Goal: Task Accomplishment & Management: Use online tool/utility

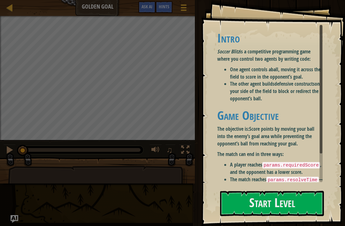
click at [232, 190] on button "Start Level" at bounding box center [272, 202] width 104 height 25
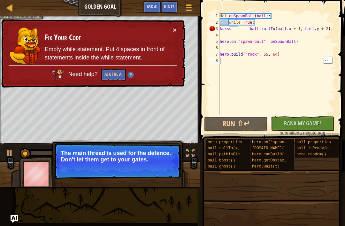
click at [297, 72] on div "def onSpawnBall ( ball ) : while True : kskss ball . rollTo ( ball . x + 1 , ba…" at bounding box center [276, 70] width 117 height 115
click at [232, 123] on button "Run ⇧↵" at bounding box center [235, 123] width 63 height 15
click at [110, 74] on button "Ask the AI" at bounding box center [113, 75] width 25 height 12
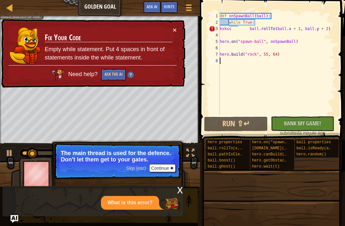
click at [173, 26] on button "×" at bounding box center [175, 29] width 4 height 7
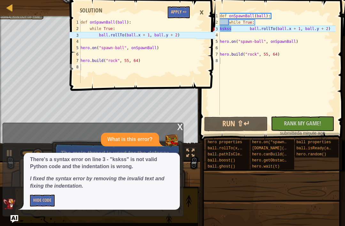
click at [186, 98] on div "1 2 3 4 5 6 7 8 def onSpawnBall ( ball ) : while True : ball . rollTo ( ball . …" at bounding box center [141, 113] width 147 height 226
click at [184, 129] on div "1 2 3 4 5 6 7 8 def onSpawnBall ( ball ) : while True : ball . rollTo ( ball . …" at bounding box center [141, 113] width 147 height 226
click at [176, 133] on div "1 2 3 4 5 6 7 8 def onSpawnBall ( ball ) : while True : ball . rollTo ( ball . …" at bounding box center [141, 113] width 147 height 226
click at [178, 127] on div "1 2 3 4 5 6 7 8 def onSpawnBall ( ball ) : while True : ball . rollTo ( ball . …" at bounding box center [141, 113] width 147 height 226
click at [185, 125] on div "1 2 3 4 5 6 7 8 def onSpawnBall ( ball ) : while True : ball . rollTo ( ball . …" at bounding box center [141, 113] width 147 height 226
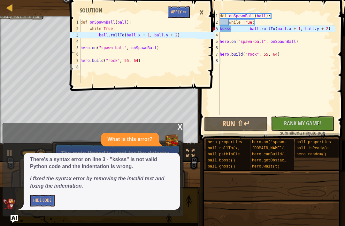
click at [179, 130] on div "1 2 3 4 5 6 7 8 def onSpawnBall ( ball ) : while True : ball . rollTo ( ball . …" at bounding box center [141, 113] width 147 height 226
click at [136, 165] on div "1 2 3 4 5 6 7 8 def onSpawnBall ( ball ) : while True : ball . rollTo ( ball . …" at bounding box center [141, 113] width 147 height 226
click at [49, 199] on button "Hide Code" at bounding box center [42, 200] width 25 height 12
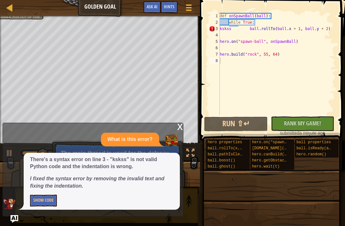
click at [50, 199] on button "Show Code" at bounding box center [43, 200] width 27 height 12
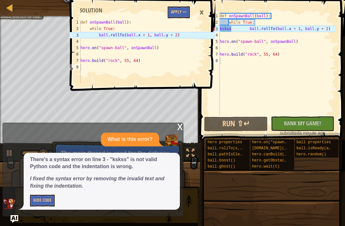
click at [51, 197] on button "Hide Code" at bounding box center [42, 200] width 25 height 12
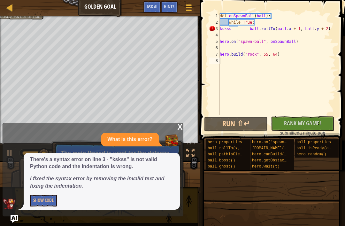
click at [49, 202] on button "Show Code" at bounding box center [43, 200] width 27 height 12
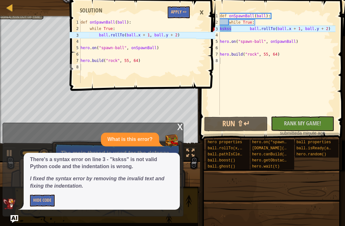
click at [50, 201] on button "Hide Code" at bounding box center [42, 200] width 25 height 12
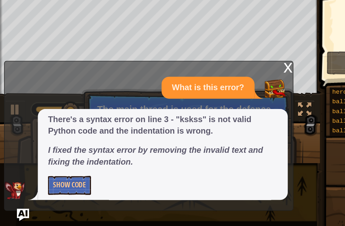
click at [32, 152] on div "There's a syntax error on line 3 - "kskss" is not valid Python code and the ind…" at bounding box center [102, 180] width 156 height 57
click at [43, 194] on button "Show Code" at bounding box center [43, 200] width 27 height 12
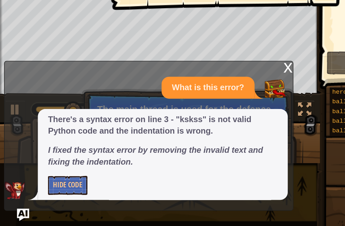
click at [46, 194] on button "Hide Code" at bounding box center [42, 200] width 25 height 12
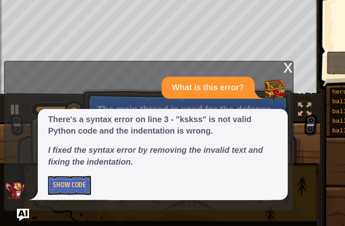
click at [19, 128] on div "x What is this error? There's a syntax error on line 3 - "kskss" is not valid P…" at bounding box center [93, 169] width 181 height 93
click at [39, 194] on button "Show Code" at bounding box center [43, 200] width 27 height 12
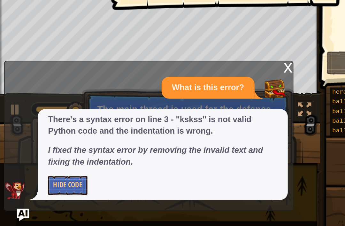
click at [43, 194] on button "Hide Code" at bounding box center [42, 200] width 25 height 12
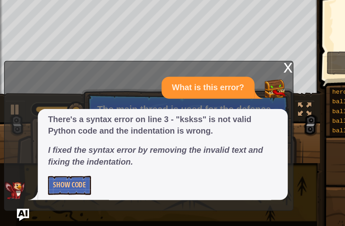
click at [47, 194] on button "Show Code" at bounding box center [43, 200] width 27 height 12
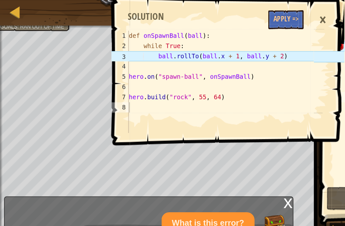
click at [199, 14] on div "×" at bounding box center [201, 12] width 11 height 15
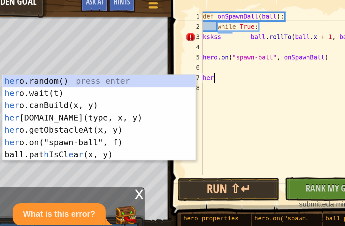
type textarea "h"
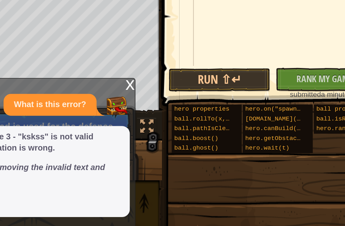
click at [204, 116] on button "Run ⇧↵" at bounding box center [235, 123] width 63 height 15
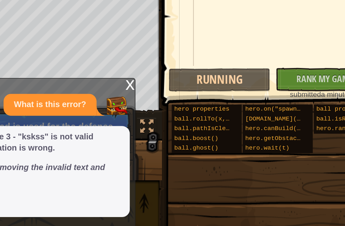
click at [204, 116] on button "Running" at bounding box center [235, 123] width 63 height 15
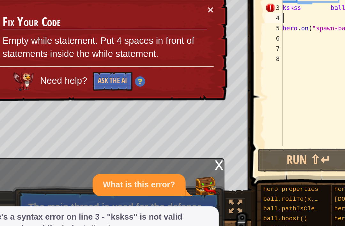
click at [101, 69] on button "Ask the AI" at bounding box center [113, 75] width 25 height 12
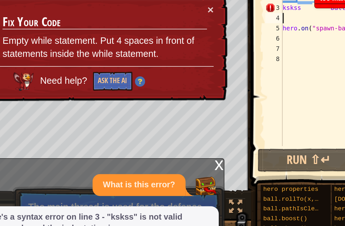
click at [101, 69] on button "Ask the AI" at bounding box center [113, 75] width 25 height 12
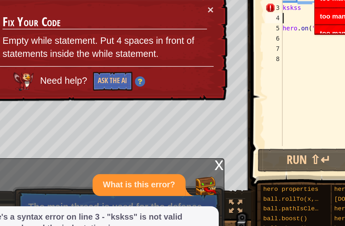
click at [101, 69] on button "Ask the AI" at bounding box center [113, 75] width 25 height 12
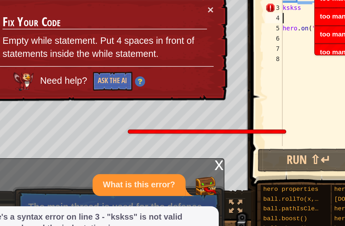
click at [101, 69] on button "Ask the AI" at bounding box center [113, 75] width 25 height 12
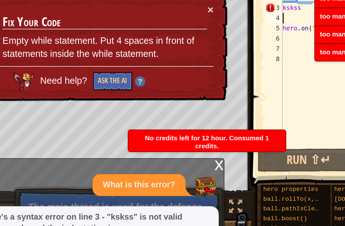
click at [101, 69] on button "Ask the AI" at bounding box center [113, 75] width 25 height 12
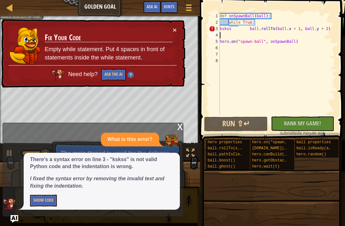
click at [10, 8] on div at bounding box center [10, 8] width 8 height 8
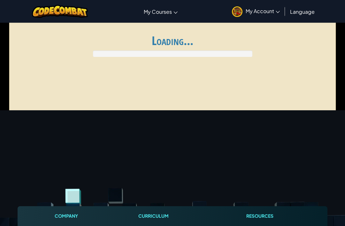
click at [4, 8] on div "Toggle navigation My Courses CodeCombat Classroom Ozaria Classroom AI League Es…" at bounding box center [172, 11] width 348 height 23
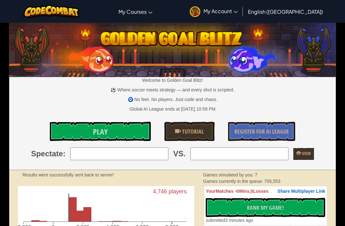
click at [303, 208] on button "No New Code to Rank Rank My Game! Submitting... Submitted for Ranking Failed to…" at bounding box center [264, 206] width 119 height 19
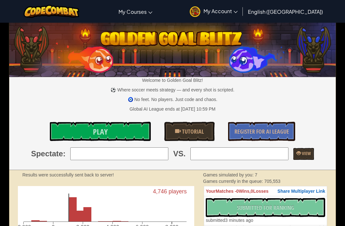
click at [307, 208] on div "No New Code to Rank Rank My Game! Submitting... Submitted for Ranking Failed to…" at bounding box center [264, 210] width 119 height 26
click at [310, 207] on div "No New Code to Rank Rank My Game! Submitting... Submitted for Ranking Failed to…" at bounding box center [264, 210] width 119 height 26
click at [196, 123] on link "Tutorial" at bounding box center [189, 131] width 50 height 19
click at [237, 8] on span "My Account" at bounding box center [220, 11] width 34 height 7
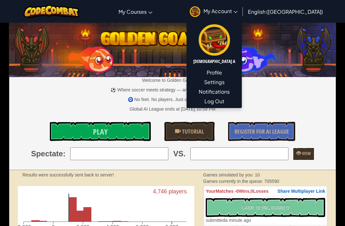
click at [241, 69] on link "Profile" at bounding box center [214, 73] width 55 height 10
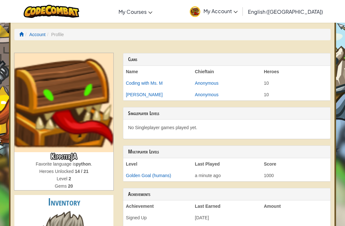
click at [321, 64] on div "Clans" at bounding box center [226, 59] width 207 height 12
click at [45, 13] on img at bounding box center [52, 11] width 56 height 13
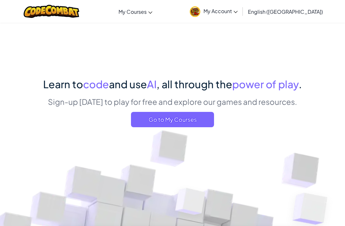
click at [158, 116] on span "Go to My Courses" at bounding box center [172, 119] width 83 height 15
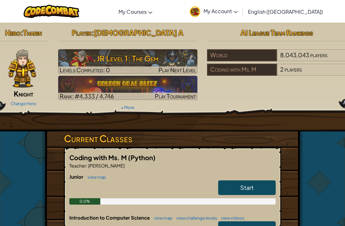
click at [161, 61] on h3 "JR Level 1: The Gem" at bounding box center [127, 58] width 139 height 14
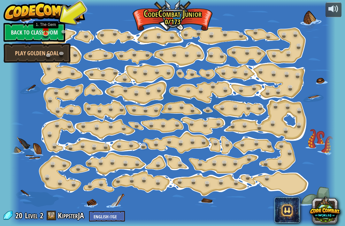
click at [45, 29] on img at bounding box center [46, 26] width 8 height 13
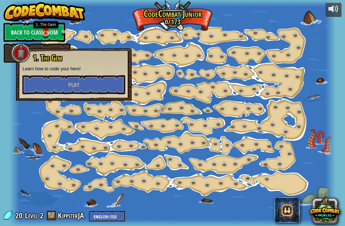
click at [37, 80] on button "Play" at bounding box center [73, 84] width 103 height 19
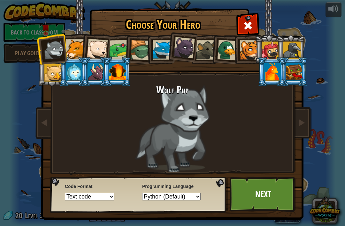
click at [296, 74] on div at bounding box center [294, 71] width 17 height 17
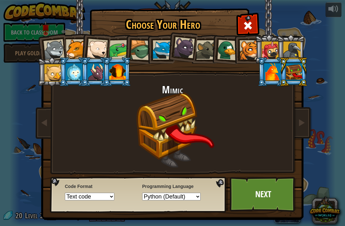
click at [264, 183] on link "Next" at bounding box center [262, 193] width 67 height 35
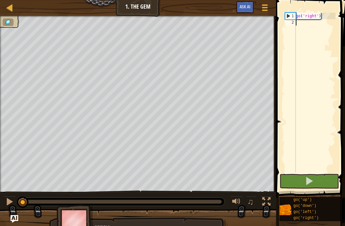
click at [321, 182] on button at bounding box center [308, 181] width 59 height 15
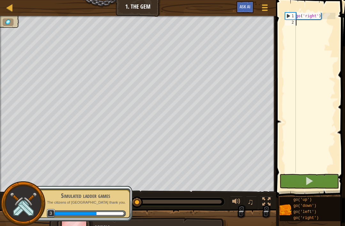
scroll to position [3, 0]
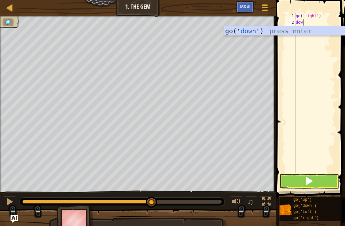
type textarea "down"
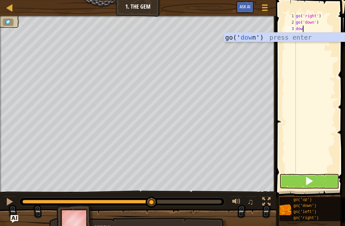
type textarea "down"
click at [282, 39] on div "go(' down ') press enter" at bounding box center [284, 47] width 121 height 29
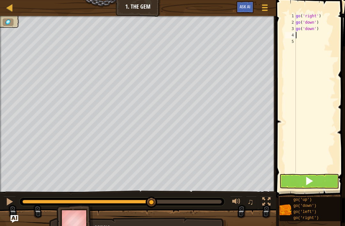
click at [280, 29] on span at bounding box center [311, 89] width 74 height 216
type textarea "go('down')"
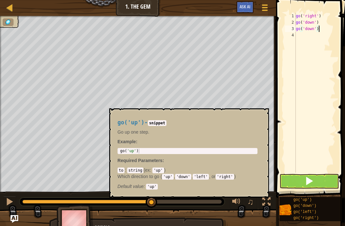
click at [318, 202] on div "go('up')" at bounding box center [317, 200] width 52 height 6
click at [317, 205] on div "go('down')" at bounding box center [317, 206] width 52 height 6
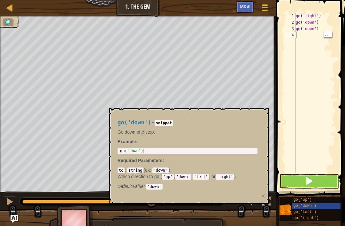
click at [319, 60] on div "go ( 'right' ) go ( 'down' ) go ( 'down' )" at bounding box center [314, 99] width 41 height 172
click at [324, 90] on div "go ( 'right' ) go ( 'down' ) go ( 'down' )" at bounding box center [314, 99] width 41 height 172
click at [173, 121] on code "snippet" at bounding box center [163, 123] width 19 height 6
click at [173, 122] on code "snippet" at bounding box center [163, 123] width 19 height 6
click at [326, 186] on button at bounding box center [308, 181] width 59 height 15
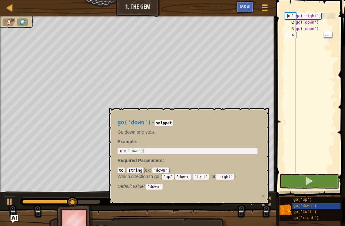
click at [322, 81] on div "go ( 'right' ) go ( 'down' ) go ( 'down' )" at bounding box center [314, 99] width 41 height 172
click at [319, 212] on div "go('left')" at bounding box center [317, 212] width 52 height 6
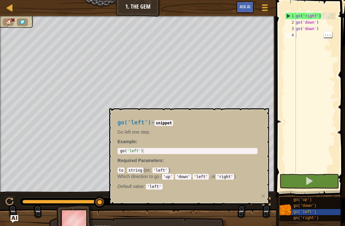
click at [321, 181] on button at bounding box center [308, 181] width 59 height 15
click at [173, 125] on code "snippet" at bounding box center [163, 123] width 19 height 6
click at [173, 123] on code "snippet" at bounding box center [163, 123] width 19 height 6
click at [180, 149] on div "go ( 'left' )" at bounding box center [187, 155] width 137 height 14
type textarea "go('left')"
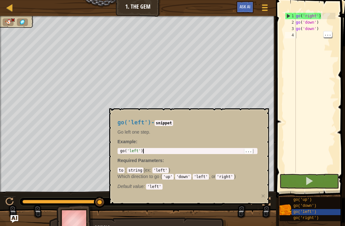
click at [186, 149] on div "go ( 'left' )" at bounding box center [187, 155] width 137 height 14
click at [171, 171] on div "to : string ( ex : 'left' ) Which direction to go ( 'up' , 'down' , 'left' , or…" at bounding box center [187, 178] width 140 height 22
click at [156, 190] on div "go('left') - snippet Go left one step. Example : go('left') 1 go ( 'left' ) ההה…" at bounding box center [187, 152] width 149 height 79
click at [156, 184] on code "'left'" at bounding box center [154, 186] width 16 height 6
click at [19, 215] on div at bounding box center [138, 225] width 276 height 32
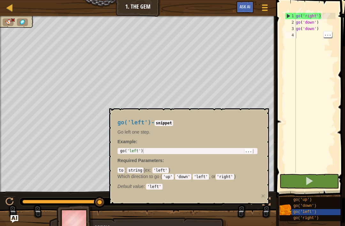
click at [318, 182] on button at bounding box center [308, 181] width 59 height 15
click at [19, 21] on img at bounding box center [22, 22] width 7 height 6
click at [9, 20] on img at bounding box center [7, 22] width 7 height 6
click at [1, 7] on div "Map Junior 1. The Gem Game Menu Ask AI" at bounding box center [138, 8] width 276 height 16
click at [4, 7] on div "Map Junior 1. The Gem Game Menu Ask AI" at bounding box center [138, 8] width 276 height 16
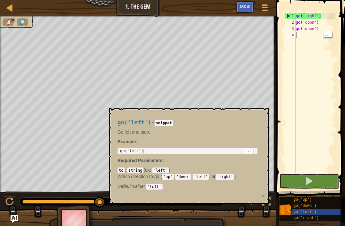
click at [318, 220] on div "go('right')" at bounding box center [317, 218] width 52 height 6
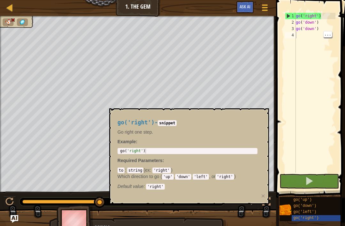
click at [323, 179] on button at bounding box center [308, 181] width 59 height 15
click at [308, 220] on span "go('right')" at bounding box center [305, 217] width 25 height 4
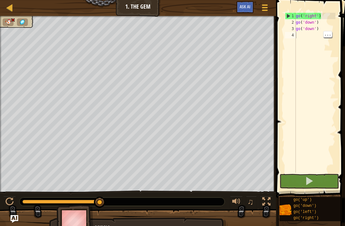
type textarea "go('down')"
click at [322, 32] on div "go ( 'right' ) go ( 'down' ) go ( 'down' )" at bounding box center [314, 99] width 41 height 172
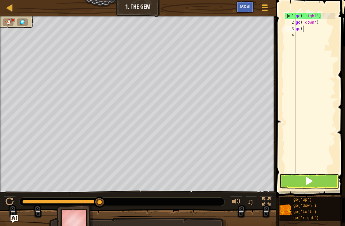
type textarea "g"
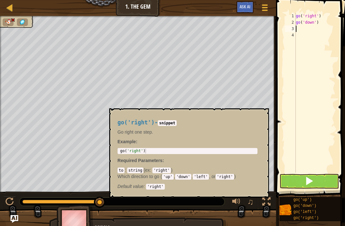
click at [322, 219] on div "go('right')" at bounding box center [317, 218] width 52 height 6
click at [316, 219] on span "go('right')" at bounding box center [305, 217] width 25 height 4
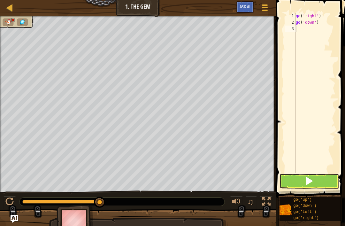
type textarea "go('down')"
click at [322, 26] on div "go ( 'right' ) go ( 'down' )" at bounding box center [314, 99] width 41 height 172
type textarea "."
click at [309, 181] on span at bounding box center [308, 180] width 9 height 9
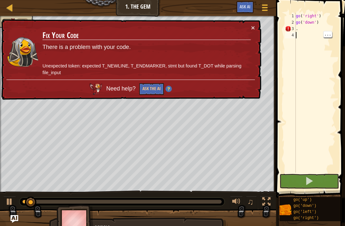
click at [320, 25] on div "go ( 'right' ) go ( 'down' ) ." at bounding box center [314, 99] width 41 height 172
type textarea "go('down'"
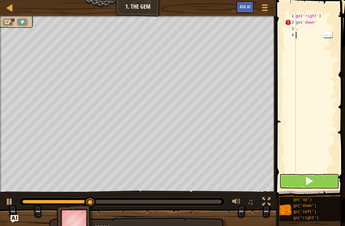
click at [304, 34] on div "go ( 'right' ) go ( 'down' ." at bounding box center [314, 99] width 41 height 172
type textarea "."
type textarea "go('down')"
click at [333, 185] on button at bounding box center [308, 181] width 59 height 15
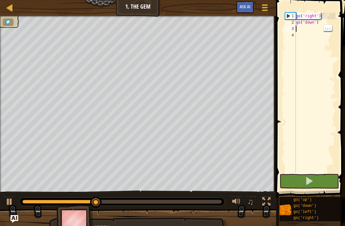
scroll to position [3, 0]
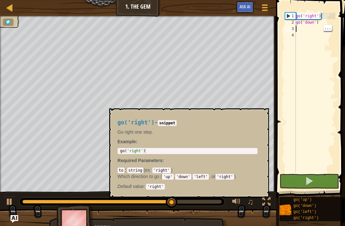
click at [318, 219] on div "go('right')" at bounding box center [317, 218] width 52 height 6
click at [309, 25] on div "go ( 'right' ) go ( 'down' )" at bounding box center [314, 99] width 41 height 172
type textarea "go('down')"
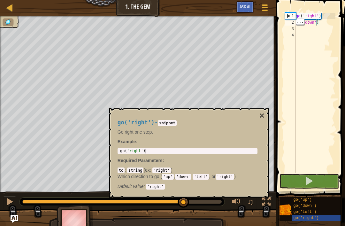
click at [317, 25] on div "go ( 'right' ) go ( 'down' )" at bounding box center [314, 99] width 41 height 172
click at [305, 33] on div "go ( 'right' ) go ( 'down' )" at bounding box center [314, 99] width 41 height 172
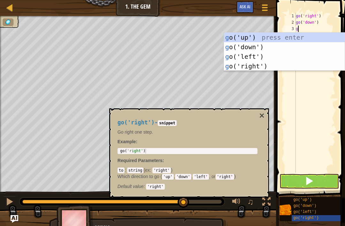
type textarea "go"
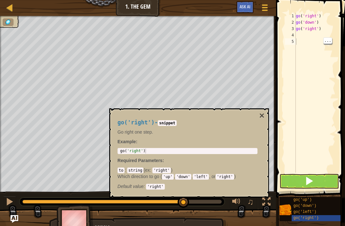
click at [315, 182] on button at bounding box center [308, 181] width 59 height 15
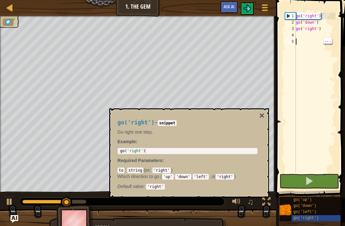
click at [266, 111] on div "go('right') - snippet Go right one step. Example : 1 go ( 'right' ) ההההההההההה…" at bounding box center [189, 152] width 160 height 89
click at [263, 114] on button "×" at bounding box center [261, 115] width 5 height 9
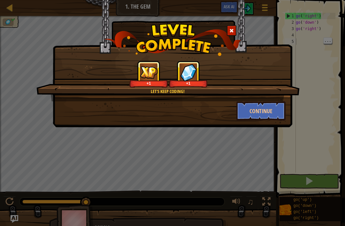
click at [140, 71] on img at bounding box center [149, 72] width 18 height 12
click at [187, 72] on img at bounding box center [188, 72] width 17 height 18
click at [268, 117] on button "Continue" at bounding box center [260, 110] width 49 height 19
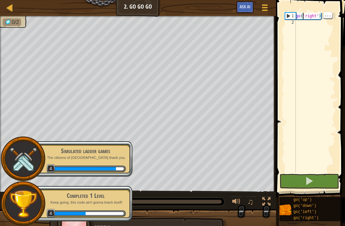
click at [319, 177] on button at bounding box center [308, 181] width 59 height 15
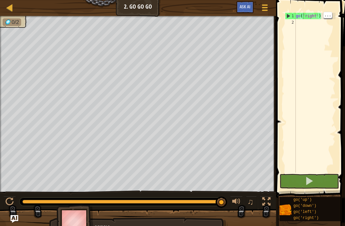
click at [317, 197] on div "go('up')" at bounding box center [317, 200] width 52 height 6
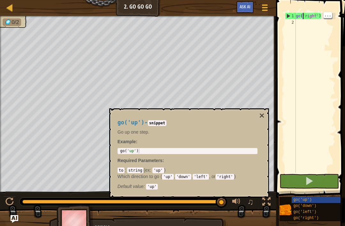
click at [315, 16] on div "go ( 'right' )" at bounding box center [314, 99] width 41 height 172
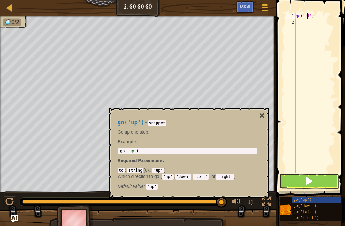
type textarea "go('t')"
click at [328, 10] on span at bounding box center [311, 89] width 74 height 216
click at [315, 14] on div "go ( 't' )" at bounding box center [314, 99] width 41 height 172
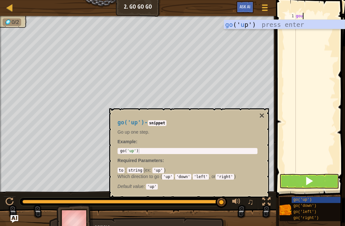
scroll to position [3, 0]
type textarea "go"
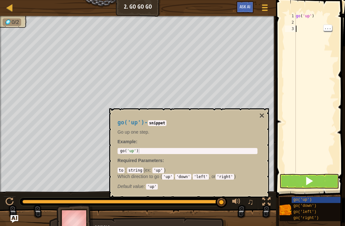
type textarea "go('up')"
click at [300, 19] on div "go ( 'up' )" at bounding box center [314, 99] width 41 height 172
click at [308, 182] on span at bounding box center [308, 180] width 9 height 9
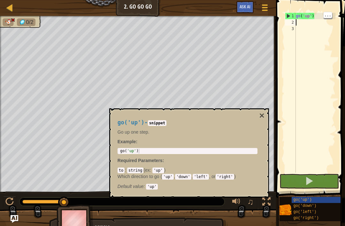
type textarea "go('up')"
click at [260, 117] on button "×" at bounding box center [261, 115] width 5 height 9
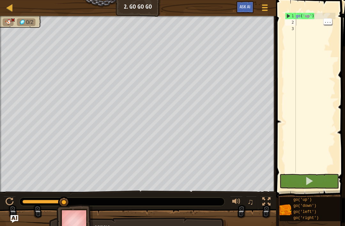
click at [308, 23] on div "go ( 'up' )" at bounding box center [314, 99] width 41 height 172
click at [323, 183] on button at bounding box center [308, 181] width 59 height 15
click at [318, 17] on div "go ( 'up' )" at bounding box center [314, 99] width 41 height 172
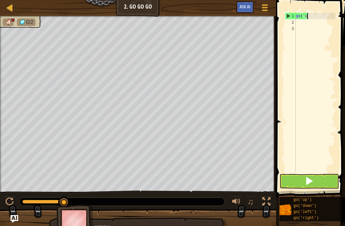
type textarea "go('"
click at [308, 21] on div "go ( '" at bounding box center [314, 99] width 41 height 172
click at [309, 16] on div "go ( '" at bounding box center [314, 99] width 41 height 172
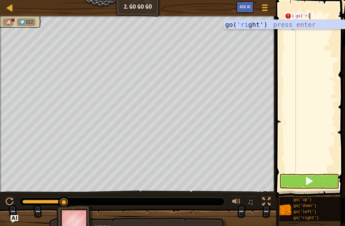
type textarea "go('rig"
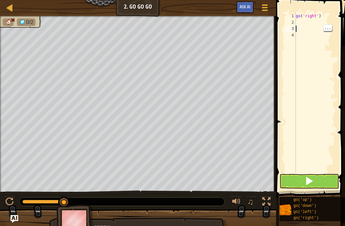
click at [306, 24] on div "go ( 'right' )" at bounding box center [314, 99] width 41 height 172
type textarea "b"
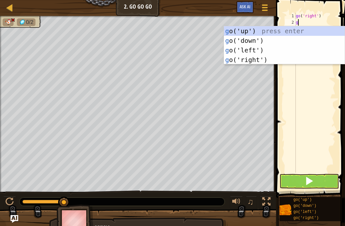
type textarea "go"
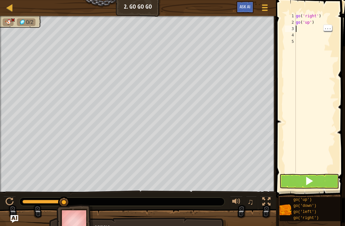
click at [307, 29] on div "go ( 'right' ) go ( 'up' )" at bounding box center [314, 99] width 41 height 172
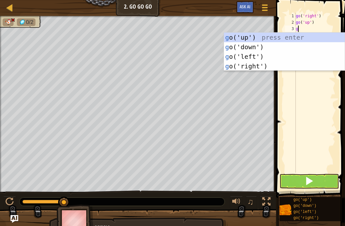
type textarea "go"
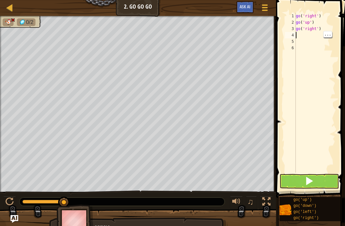
click at [303, 38] on div "go ( 'right' ) go ( 'up' ) go ( 'right' )" at bounding box center [314, 99] width 41 height 172
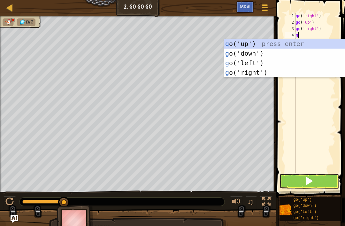
type textarea "go"
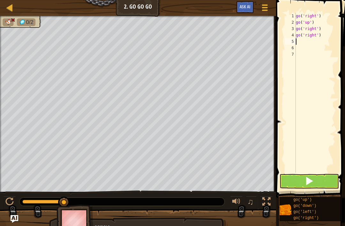
click at [310, 181] on span at bounding box center [308, 180] width 9 height 9
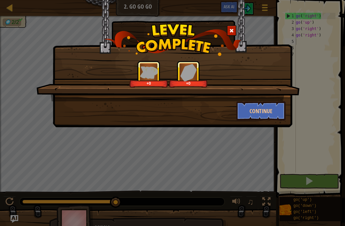
click at [266, 110] on button "Continue" at bounding box center [260, 110] width 49 height 19
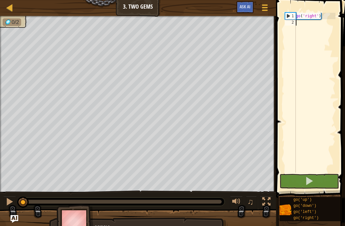
click at [315, 186] on button at bounding box center [308, 181] width 59 height 15
click at [325, 179] on button at bounding box center [308, 181] width 59 height 15
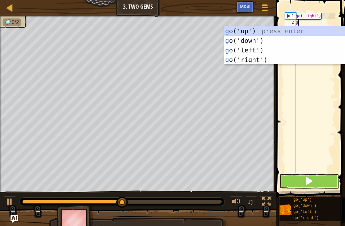
type textarea "go"
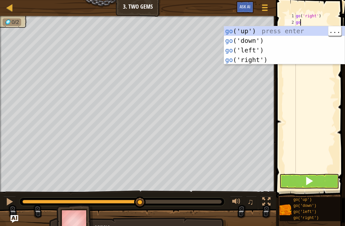
click at [268, 55] on div "go ('up') press enter go ('down') press enter go ('left') press enter go ('righ…" at bounding box center [284, 54] width 121 height 57
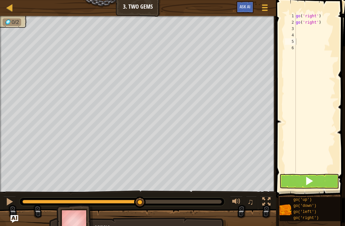
click at [316, 181] on button at bounding box center [308, 181] width 59 height 15
click at [318, 180] on button at bounding box center [308, 181] width 59 height 15
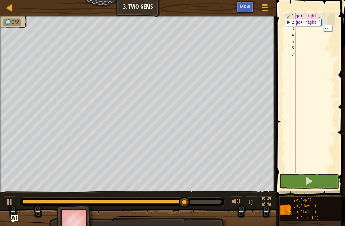
type textarea "r"
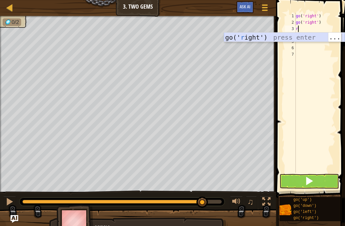
click at [257, 36] on div "go(' r ight') press enter" at bounding box center [284, 47] width 121 height 29
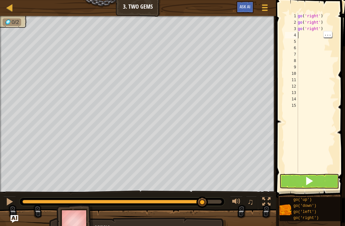
type textarea "r"
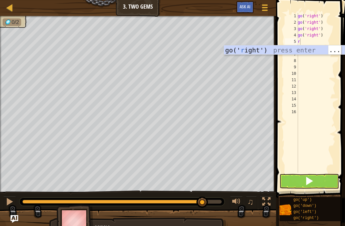
click at [317, 182] on button at bounding box center [308, 181] width 59 height 15
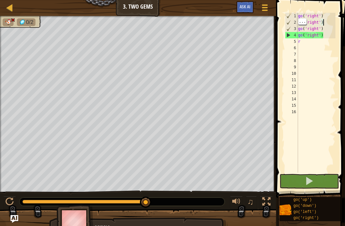
click at [323, 176] on button at bounding box center [308, 181] width 59 height 15
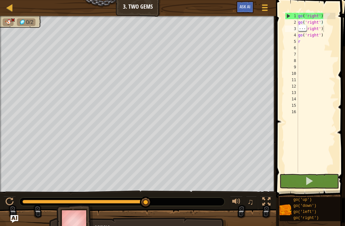
click at [329, 28] on div "go ( 'right' ) go ( 'right' ) go ( 'right' ) go ( 'right' ) r" at bounding box center [315, 99] width 39 height 172
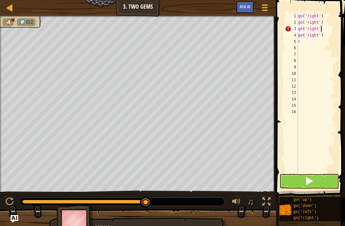
type textarea "r"
click at [331, 33] on div "go ( 'right' ) go ( 'right' ) go ( 'right' go ( 'right' )" at bounding box center [315, 99] width 39 height 172
click at [330, 25] on div "go ( 'right' ) go ( 'right' ) go ( 'right' go ( 'right' )" at bounding box center [315, 99] width 39 height 172
click at [332, 29] on div "go ( 'right' ) go ( 'right' ) go ( 'right' go ( 'right' )" at bounding box center [315, 99] width 39 height 172
type textarea "g"
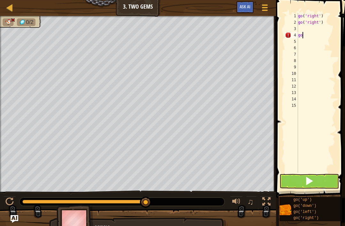
type textarea "g"
click at [319, 179] on button at bounding box center [308, 181] width 59 height 15
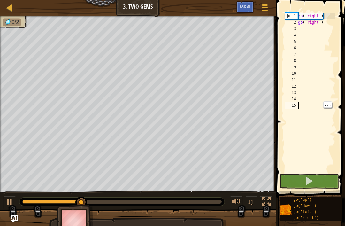
click at [316, 39] on div "go ( 'right' ) go ( 'right' )" at bounding box center [315, 99] width 39 height 172
click at [315, 64] on div "go ( 'right' ) go ( 'right' )" at bounding box center [315, 99] width 39 height 172
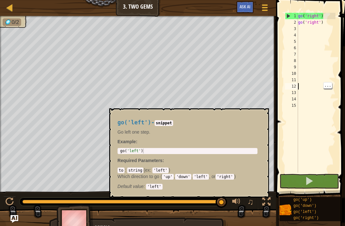
click at [322, 213] on div "go('left')" at bounding box center [317, 212] width 52 height 6
click at [321, 219] on div "go('right')" at bounding box center [317, 218] width 52 height 6
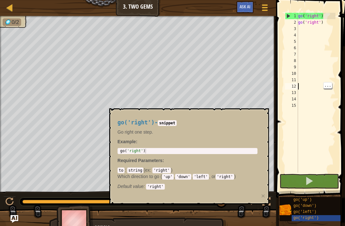
click at [325, 215] on div "go('right')" at bounding box center [317, 218] width 52 height 6
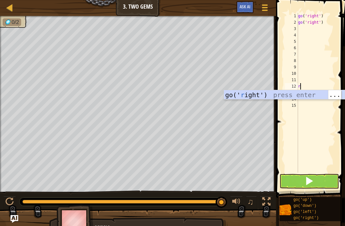
type textarea "ri"
click at [311, 93] on div "go(' ri ght') press enter" at bounding box center [284, 104] width 121 height 29
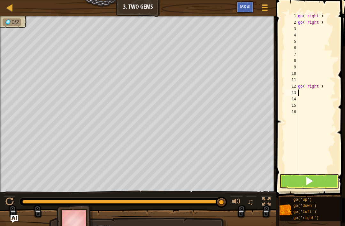
type textarea "go('right')"
click at [304, 27] on div "go ( 'right' ) go ( 'right' ) go ( 'right' )" at bounding box center [315, 99] width 39 height 172
click at [319, 91] on div "go ( 'right' ) go ( 'right' ) go ( 'right' )" at bounding box center [315, 99] width 39 height 172
click at [338, 82] on span at bounding box center [311, 89] width 74 height 216
click at [334, 84] on div "go ( 'right' ) go ( 'right' ) go ( 'right' )" at bounding box center [315, 99] width 39 height 172
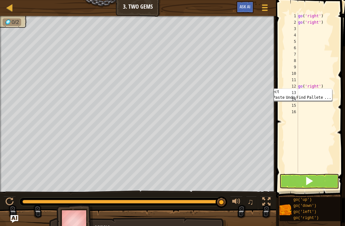
type textarea "go('right')"
click at [330, 83] on div "go ( 'right' ) go ( 'right' ) go ( 'right' )" at bounding box center [315, 99] width 39 height 172
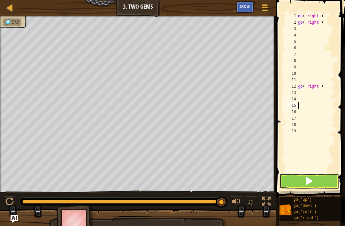
click at [339, 85] on span at bounding box center [311, 89] width 74 height 216
type textarea "g"
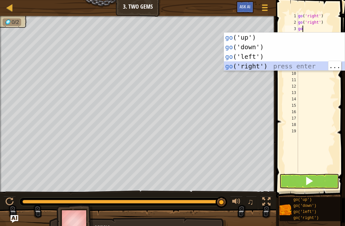
click at [316, 181] on button at bounding box center [308, 181] width 59 height 15
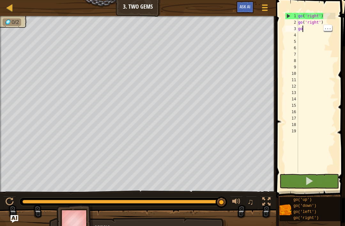
click at [322, 215] on div "go('right')" at bounding box center [317, 218] width 52 height 6
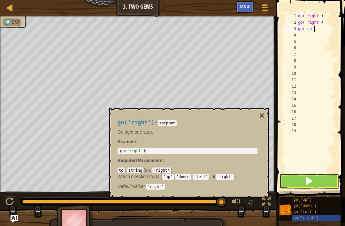
scroll to position [3, 1]
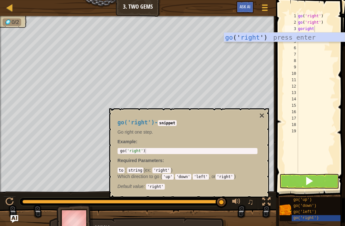
click at [319, 180] on button at bounding box center [308, 181] width 59 height 15
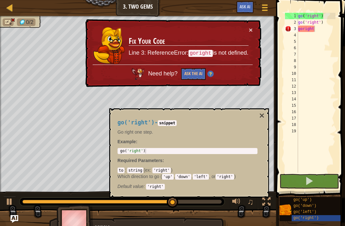
click at [262, 115] on button "×" at bounding box center [261, 115] width 5 height 9
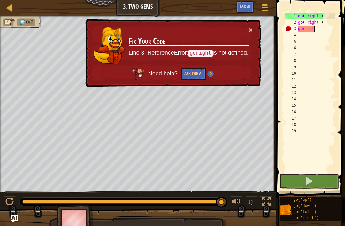
click at [253, 26] on div "× Fix Your Code Line 3: ReferenceError: goright is not defined. Need help? Ask …" at bounding box center [172, 53] width 177 height 68
click at [249, 30] on button "×" at bounding box center [251, 29] width 4 height 7
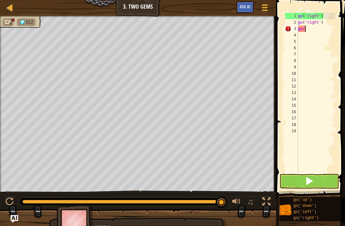
scroll to position [3, 0]
type textarea "g"
click at [309, 26] on div "go ( 'right' ) go ( 'right' )" at bounding box center [315, 99] width 39 height 172
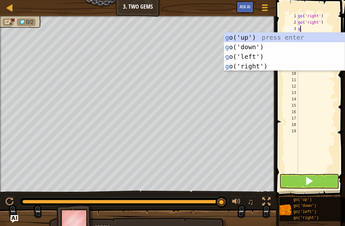
type textarea "go"
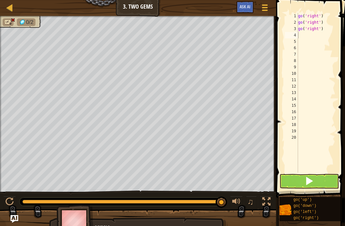
click at [317, 183] on button at bounding box center [308, 181] width 59 height 15
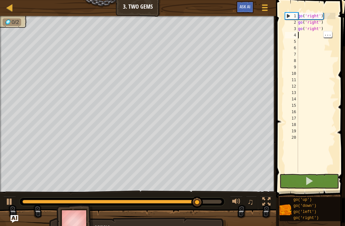
click at [310, 202] on span "go('up')" at bounding box center [302, 199] width 19 height 4
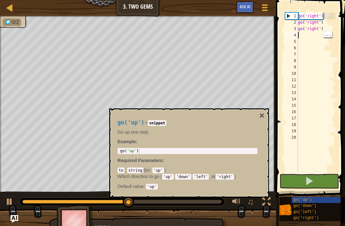
click at [306, 32] on div "go ( 'right' ) go ( 'right' ) go ( 'right' )" at bounding box center [315, 99] width 39 height 172
type textarea "g"
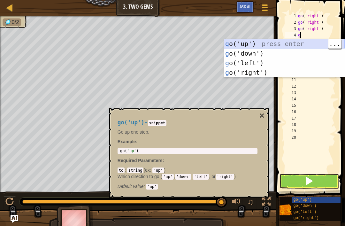
click at [267, 43] on div "g o('up') press enter g o('down') press enter g o('left') press enter g o('righ…" at bounding box center [284, 67] width 121 height 57
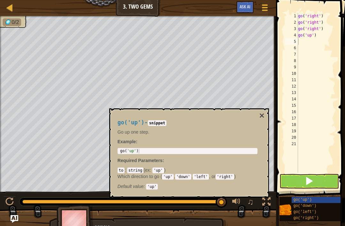
click at [264, 111] on button "×" at bounding box center [261, 115] width 5 height 9
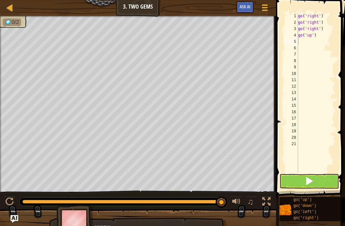
click at [323, 184] on button at bounding box center [308, 181] width 59 height 15
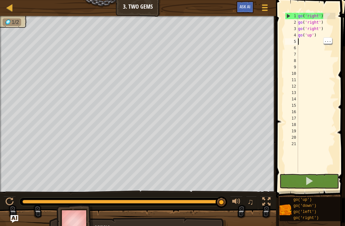
click at [303, 39] on div "go ( 'right' ) go ( 'right' ) go ( 'right' ) go ( 'up' )" at bounding box center [315, 99] width 39 height 172
type textarea "g"
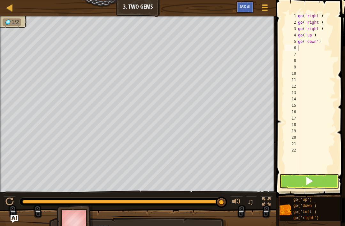
click at [314, 184] on button at bounding box center [308, 181] width 59 height 15
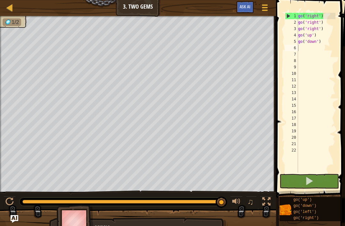
click at [319, 203] on div "go('down')" at bounding box center [317, 206] width 52 height 6
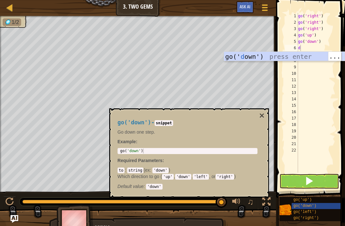
type textarea "d"
click at [326, 182] on button at bounding box center [308, 181] width 59 height 15
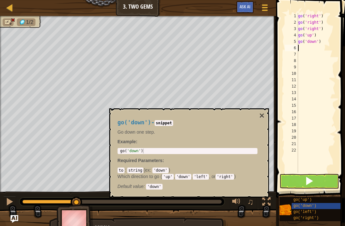
type textarea "g"
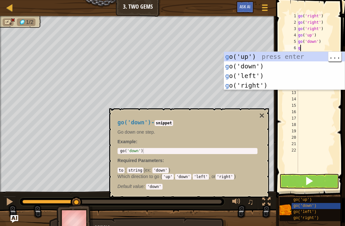
click at [233, 65] on div "g o('up') press enter g o('down') press enter g o('left') press enter g o('righ…" at bounding box center [284, 80] width 121 height 57
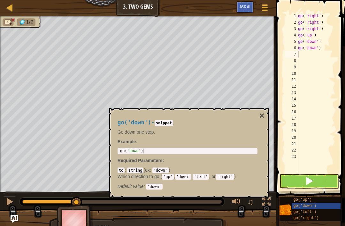
click at [321, 175] on button at bounding box center [308, 181] width 59 height 15
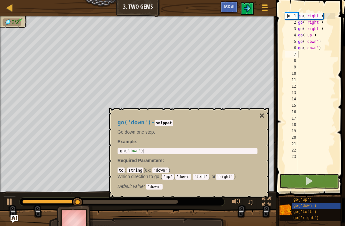
click at [264, 114] on button "×" at bounding box center [261, 115] width 5 height 9
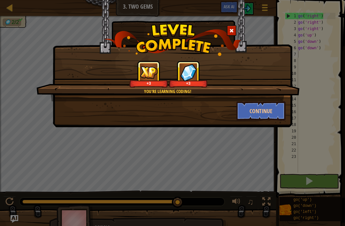
click at [262, 105] on button "Continue" at bounding box center [260, 110] width 49 height 19
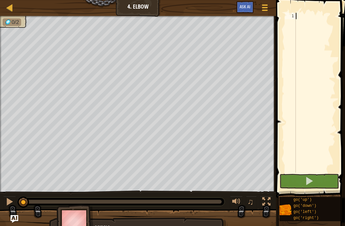
click at [320, 202] on div "go('up')" at bounding box center [317, 200] width 52 height 6
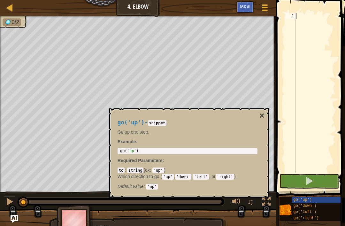
click at [326, 204] on div "go('down')" at bounding box center [317, 206] width 52 height 6
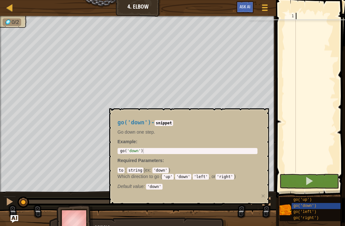
scroll to position [3, 0]
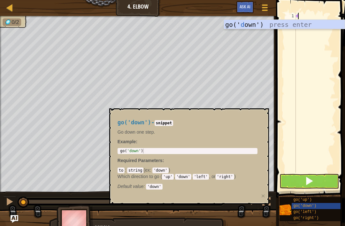
type textarea "d"
click at [277, 19] on span at bounding box center [311, 89] width 74 height 216
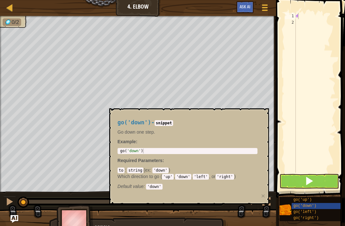
click at [323, 178] on button at bounding box center [308, 181] width 59 height 15
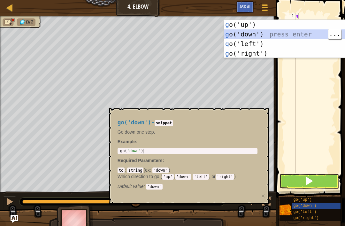
type textarea "g"
click at [316, 185] on button at bounding box center [308, 181] width 59 height 15
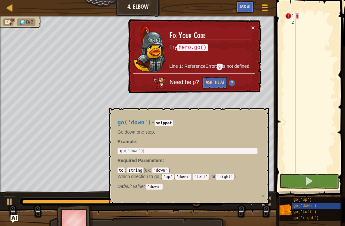
click at [324, 181] on button at bounding box center [308, 181] width 59 height 15
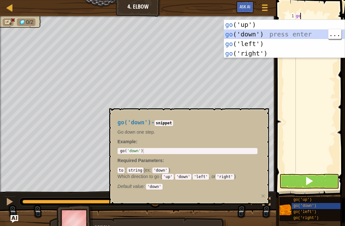
click at [314, 13] on div "go" at bounding box center [314, 99] width 41 height 172
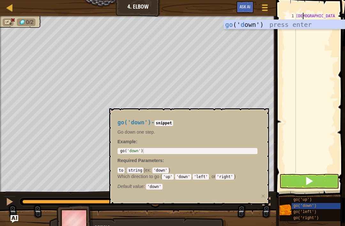
type textarea "go"
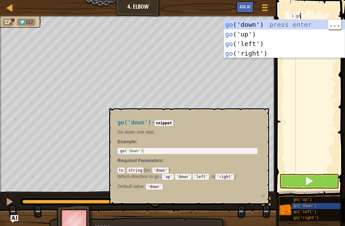
click at [269, 23] on div "go ('down') press enter go ('up') press enter go ('left') press enter go ('righ…" at bounding box center [284, 48] width 121 height 57
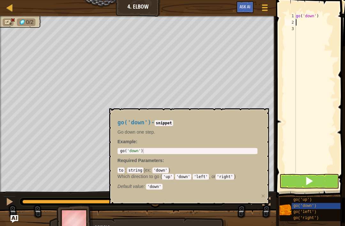
click at [316, 185] on button at bounding box center [308, 181] width 59 height 15
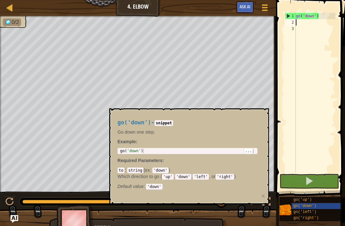
click at [313, 178] on span at bounding box center [308, 180] width 9 height 9
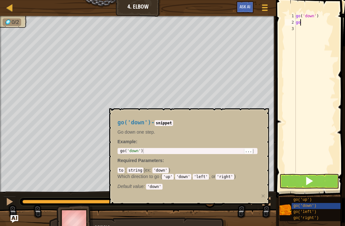
type textarea "g"
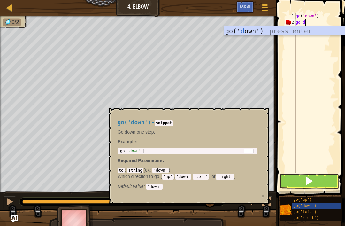
scroll to position [3, 1]
type textarea "go down"
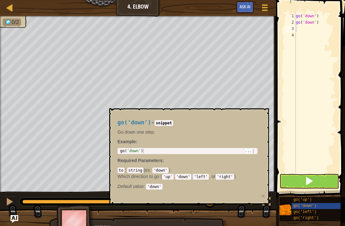
click at [316, 182] on button at bounding box center [308, 181] width 59 height 15
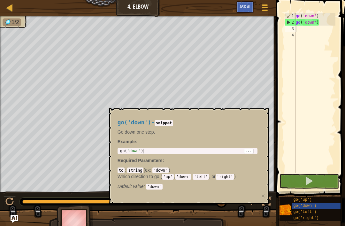
click at [214, 119] on h4 "go('down') - snippet" at bounding box center [187, 122] width 140 height 6
click at [259, 111] on div "go('down') - snippet Go down one step. Example : 1 go ( 'down' ) הההההההההההההה…" at bounding box center [189, 156] width 160 height 96
click at [179, 132] on p "Go down one step." at bounding box center [187, 132] width 140 height 6
click at [162, 169] on code "'down'" at bounding box center [160, 170] width 16 height 6
click at [162, 170] on code "'down'" at bounding box center [160, 170] width 16 height 6
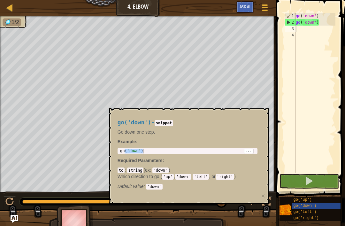
click at [175, 176] on p "Which direction to go ( 'up' , 'down' , 'left' , or 'right' )" at bounding box center [187, 176] width 140 height 6
click at [158, 161] on span "Required Parameters" at bounding box center [139, 160] width 45 height 5
click at [159, 160] on span "Required Parameters" at bounding box center [139, 160] width 45 height 5
click at [162, 160] on span ":" at bounding box center [163, 160] width 2 height 5
click at [208, 186] on div "Default value : 'down'" at bounding box center [187, 186] width 140 height 6
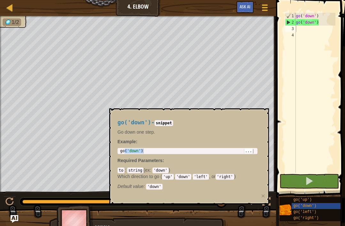
click at [219, 169] on div "to : string ( ex : 'down' ) Which direction to go ( 'up' , 'down' , 'left' , or…" at bounding box center [187, 178] width 140 height 22
click at [307, 30] on div "go ( 'down' ) go ( 'down' )" at bounding box center [314, 99] width 41 height 172
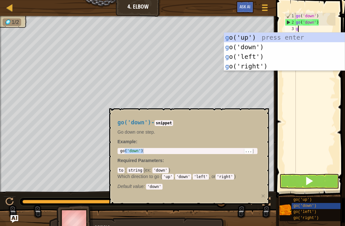
type textarea "go"
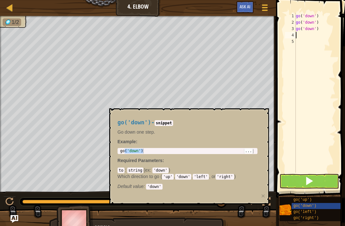
click at [304, 206] on span "go('down')" at bounding box center [304, 205] width 23 height 4
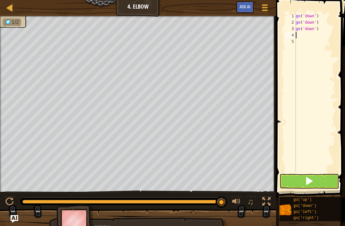
click at [327, 27] on div "go ( 'down' ) go ( 'down' ) go ( 'down' )" at bounding box center [314, 99] width 41 height 172
type textarea "g"
click at [299, 186] on button at bounding box center [308, 181] width 59 height 15
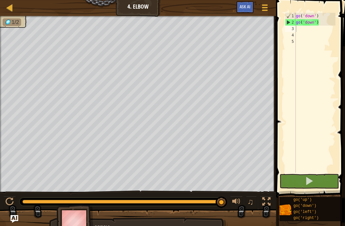
click at [316, 179] on button at bounding box center [308, 181] width 59 height 15
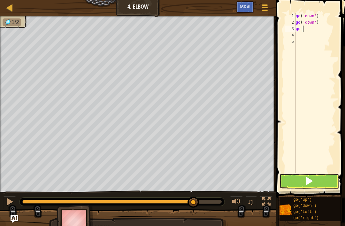
scroll to position [3, 0]
type textarea "go l"
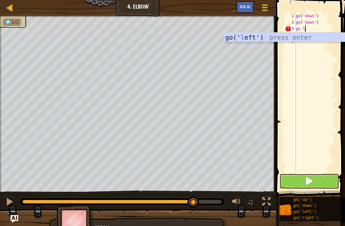
click at [255, 41] on div "go(' l eft') press enter" at bounding box center [284, 47] width 121 height 29
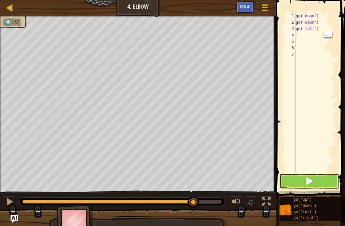
click at [318, 184] on button at bounding box center [308, 181] width 59 height 15
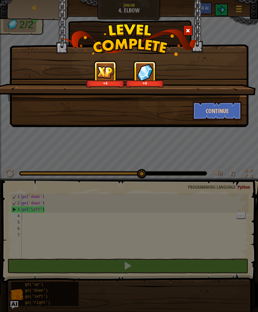
click at [219, 93] on div "+4 +4" at bounding box center [124, 81] width 263 height 41
click at [211, 108] on button "Continue" at bounding box center [217, 110] width 49 height 19
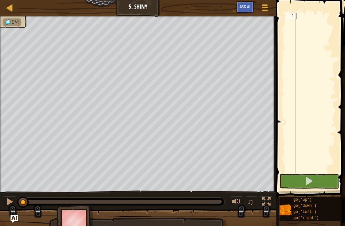
click at [319, 209] on div "go('left')" at bounding box center [317, 212] width 52 height 6
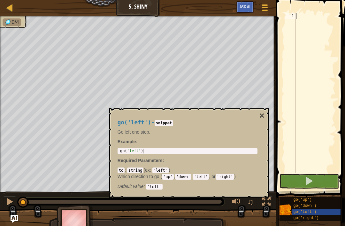
scroll to position [3, 0]
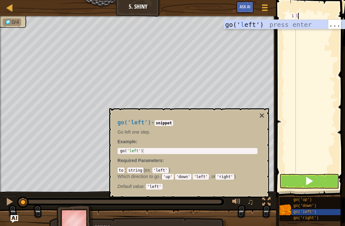
type textarea "le"
click at [254, 24] on div "go(' le ft') press enter" at bounding box center [284, 34] width 121 height 29
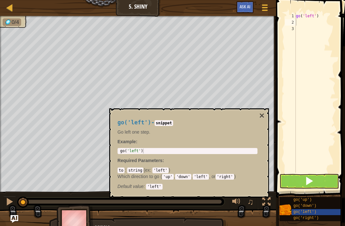
click at [317, 180] on button at bounding box center [308, 181] width 59 height 15
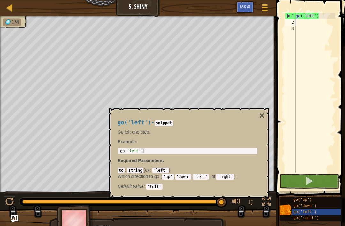
type textarea "go('left')"
click at [309, 14] on div "go ( 'left' )" at bounding box center [314, 99] width 41 height 172
click at [322, 14] on div "go ( 'left' )" at bounding box center [314, 99] width 41 height 172
click at [292, 25] on div "2" at bounding box center [290, 22] width 11 height 6
type textarea "d"
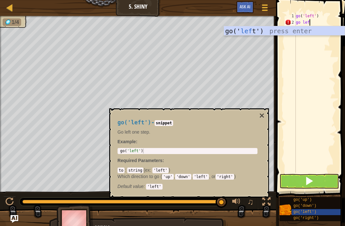
scroll to position [3, 1]
type textarea "go left"
click at [329, 182] on button at bounding box center [308, 181] width 59 height 15
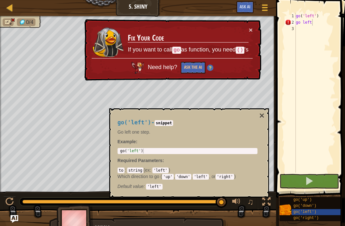
click at [325, 182] on button at bounding box center [308, 181] width 59 height 15
click at [256, 25] on div "× Fix Your Code If you want to call go as function, you need () 's Need help? A…" at bounding box center [172, 50] width 178 height 62
click at [252, 26] on button "×" at bounding box center [251, 29] width 4 height 7
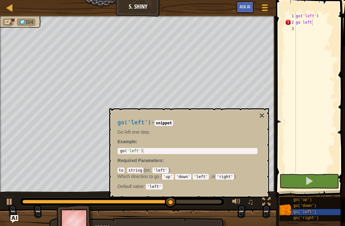
click at [264, 115] on button "×" at bounding box center [261, 115] width 5 height 9
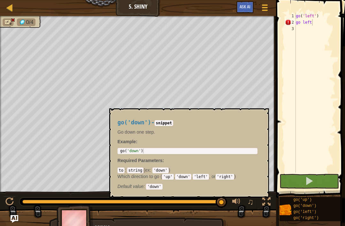
click at [320, 208] on div "go('down')" at bounding box center [317, 206] width 52 height 6
click at [320, 209] on div "go('left')" at bounding box center [317, 212] width 52 height 6
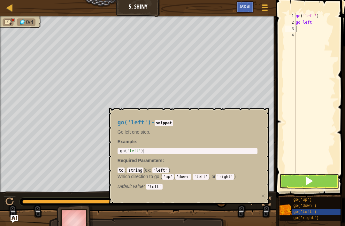
scroll to position [3, 0]
click at [317, 23] on div "go ( 'left' ) go left" at bounding box center [314, 99] width 41 height 172
type textarea "g"
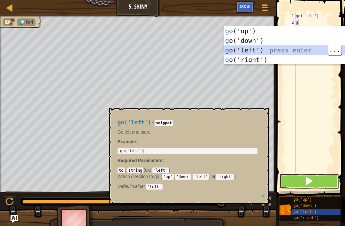
click at [327, 180] on button at bounding box center [308, 181] width 59 height 15
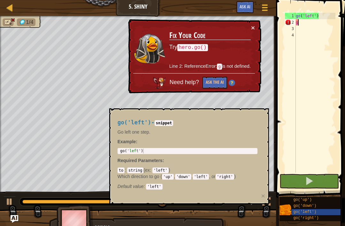
click at [245, 34] on h3 "Fix Your Code" at bounding box center [209, 35] width 81 height 9
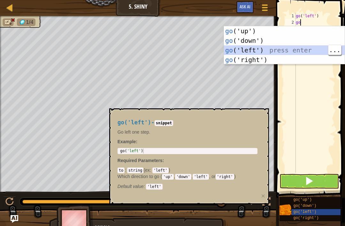
click at [235, 163] on p "Required Parameters :" at bounding box center [187, 160] width 140 height 6
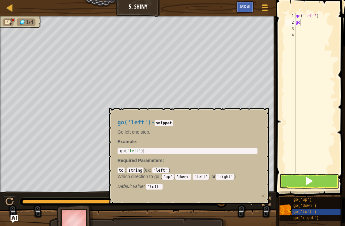
click at [311, 180] on span at bounding box center [308, 180] width 9 height 9
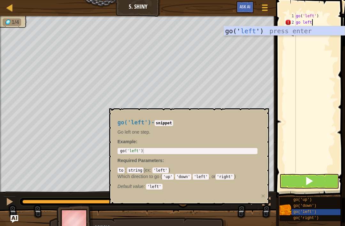
scroll to position [3, 1]
click at [321, 181] on button at bounding box center [308, 181] width 59 height 15
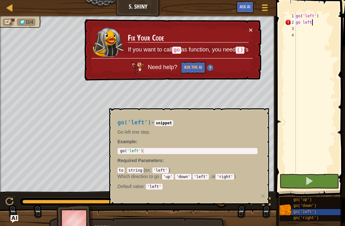
click at [330, 208] on div "go('down')" at bounding box center [317, 206] width 52 height 6
click at [332, 209] on div "go('left')" at bounding box center [317, 212] width 52 height 6
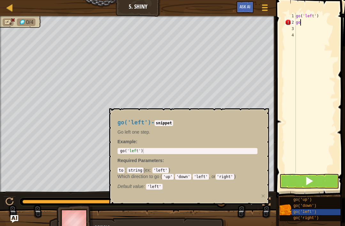
scroll to position [3, 0]
type textarea "g"
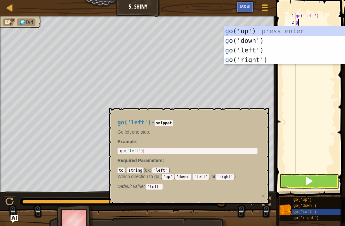
type textarea "go"
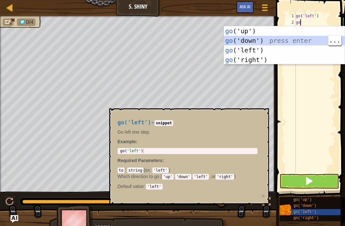
click at [250, 47] on div "go ('up') press enter go ('down') press enter go ('left') press enter go ('righ…" at bounding box center [284, 54] width 121 height 57
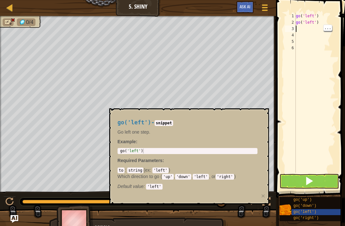
click at [303, 35] on div "go ( 'left' ) go ( 'left' )" at bounding box center [314, 99] width 41 height 172
click at [322, 180] on button at bounding box center [308, 181] width 59 height 15
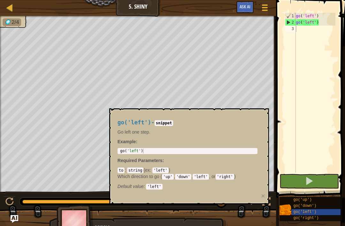
click at [320, 202] on div "go('up')" at bounding box center [317, 200] width 52 height 6
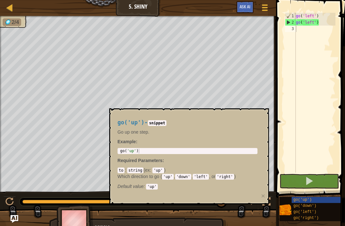
click at [325, 204] on div "go('down')" at bounding box center [317, 206] width 52 height 6
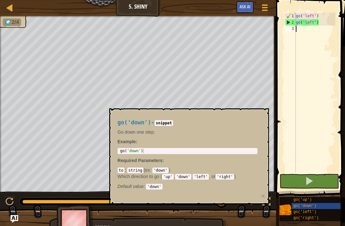
click at [220, 145] on div "go('down') - snippet Go down one step. Example : 1 go ( 'down' ) הההההההההההההה…" at bounding box center [187, 152] width 149 height 79
click at [316, 171] on div "go ( 'left' ) go ( 'left' )" at bounding box center [314, 99] width 41 height 172
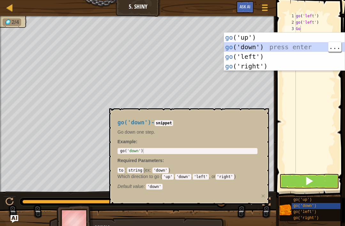
click at [314, 181] on button at bounding box center [308, 181] width 59 height 15
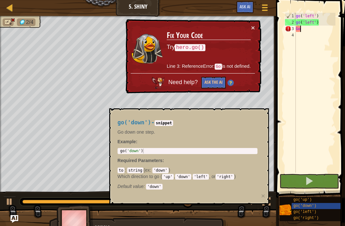
type textarea "G"
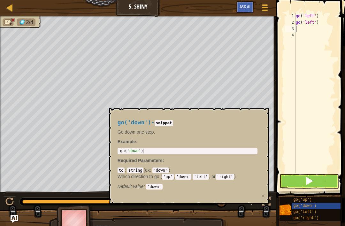
type textarea "g"
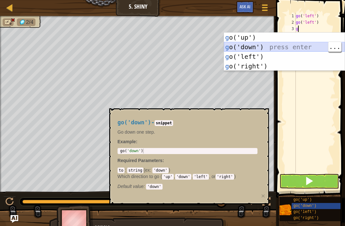
click at [296, 48] on div "g o('up') press enter g o('down') press enter g o('left') press enter g o('righ…" at bounding box center [284, 61] width 121 height 57
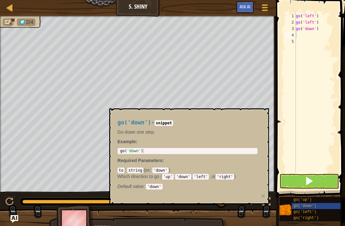
click at [325, 178] on button at bounding box center [308, 181] width 59 height 15
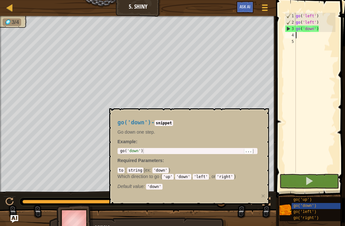
click at [225, 168] on div "to : string ( ex : 'down' ) Which direction to go ( 'up' , 'down' , 'left' , or…" at bounding box center [187, 178] width 140 height 22
click at [219, 179] on p "Which direction to go ( 'up' , 'down' , 'left' , or 'right' )" at bounding box center [187, 176] width 140 height 6
click at [222, 175] on code "'right'" at bounding box center [224, 177] width 19 height 6
click at [228, 172] on div "to : string ( ex : 'down' ) Which direction to go ( 'up' , 'down' , 'left' , or…" at bounding box center [187, 178] width 140 height 22
click at [227, 174] on code "'right'" at bounding box center [224, 177] width 19 height 6
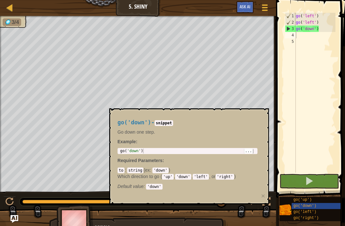
scroll to position [0, 0]
click at [323, 210] on div "go('left')" at bounding box center [317, 212] width 52 height 6
click at [330, 209] on div "go('left')" at bounding box center [317, 212] width 52 height 6
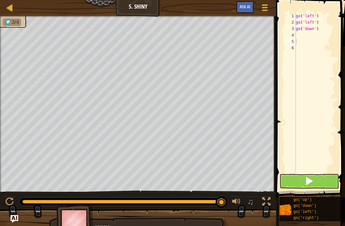
click at [325, 219] on div "go('right')" at bounding box center [317, 218] width 52 height 6
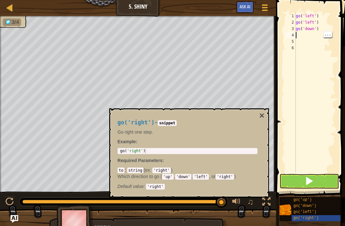
click at [315, 181] on button at bounding box center [308, 181] width 59 height 15
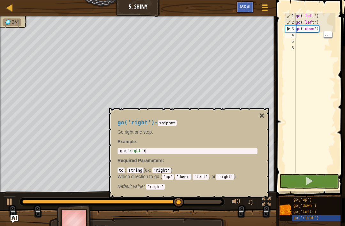
click at [320, 178] on button at bounding box center [308, 181] width 59 height 15
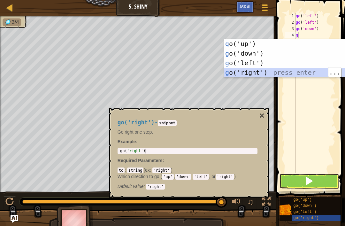
type textarea "g"
click at [261, 113] on button "×" at bounding box center [261, 115] width 5 height 9
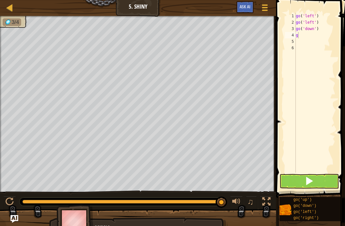
click at [313, 185] on span at bounding box center [308, 180] width 9 height 9
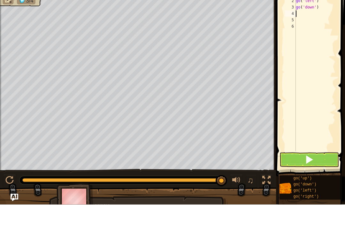
type textarea "g"
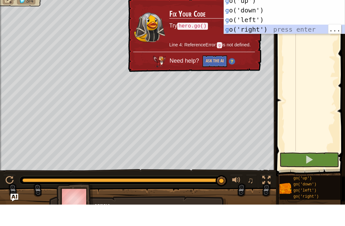
click at [272, 27] on div "g o('up') press enter g o('down') press enter g o('left') press enter g o('righ…" at bounding box center [284, 45] width 121 height 57
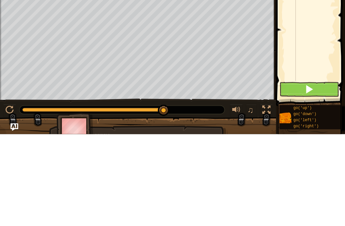
click at [318, 174] on button at bounding box center [308, 181] width 59 height 15
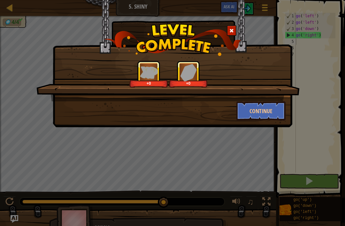
click at [257, 125] on div "+0 +0 Continue" at bounding box center [172, 63] width 239 height 127
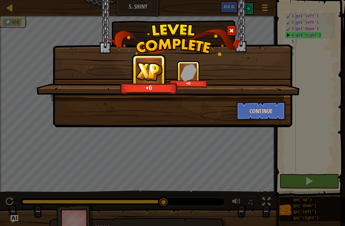
click at [272, 118] on button "Continue" at bounding box center [260, 110] width 49 height 19
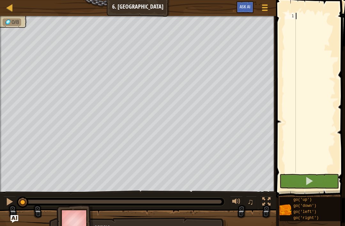
click at [314, 181] on button at bounding box center [308, 181] width 59 height 15
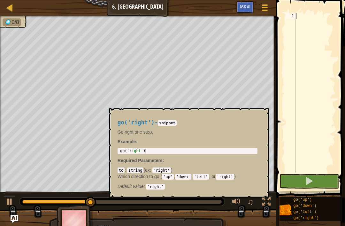
click at [320, 215] on div "go('right')" at bounding box center [317, 218] width 52 height 6
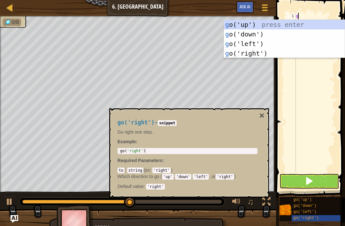
scroll to position [3, 0]
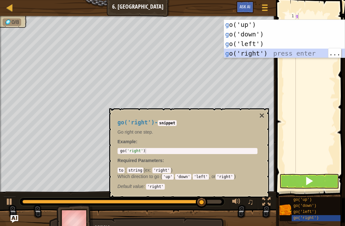
type textarea "g"
click at [321, 185] on button at bounding box center [308, 181] width 59 height 15
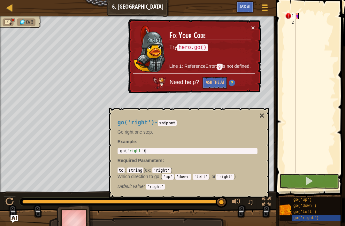
click at [344, 5] on span at bounding box center [311, 89] width 74 height 216
click at [252, 31] on button "×" at bounding box center [253, 27] width 4 height 7
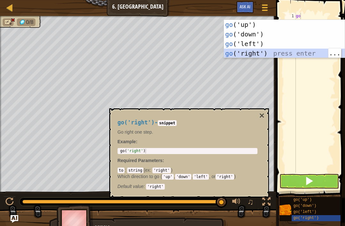
click at [326, 181] on button at bounding box center [308, 181] width 59 height 15
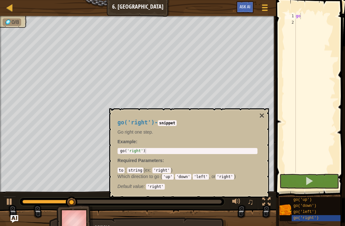
click at [259, 114] on button "×" at bounding box center [261, 115] width 5 height 9
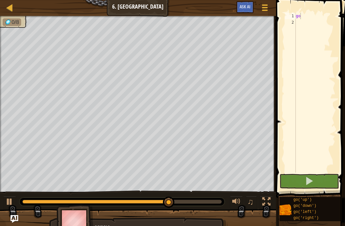
click at [267, 205] on div at bounding box center [266, 201] width 8 height 8
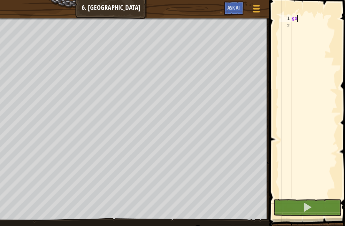
scroll to position [0, 0]
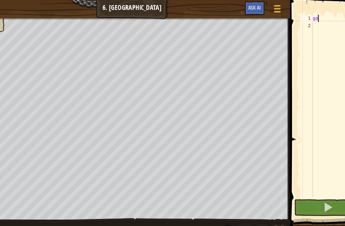
click at [304, 178] on span at bounding box center [308, 180] width 9 height 9
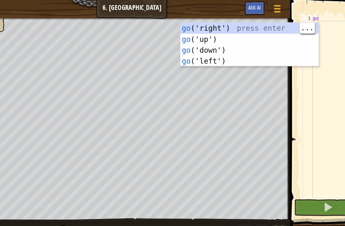
click at [304, 180] on span at bounding box center [308, 180] width 9 height 9
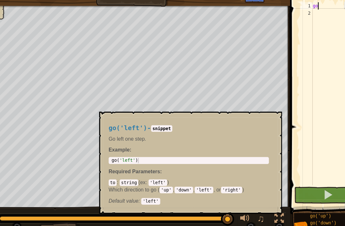
click at [293, 209] on span "go('left')" at bounding box center [304, 211] width 23 height 4
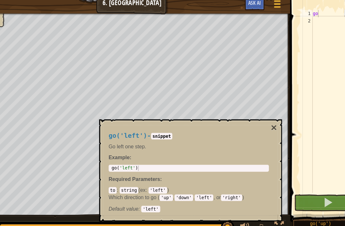
click at [259, 111] on button "×" at bounding box center [261, 115] width 5 height 9
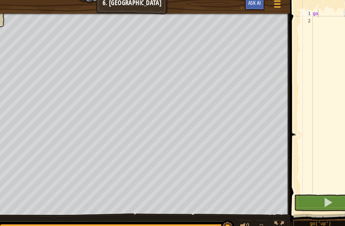
click at [294, 13] on div "go" at bounding box center [314, 99] width 41 height 172
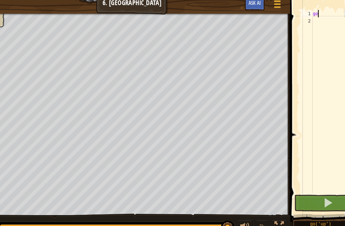
type textarea "g"
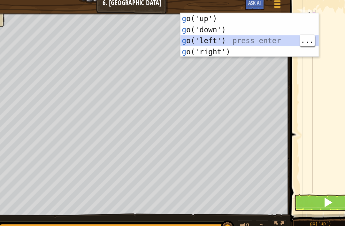
type textarea "g"
click at [279, 174] on button at bounding box center [308, 181] width 59 height 15
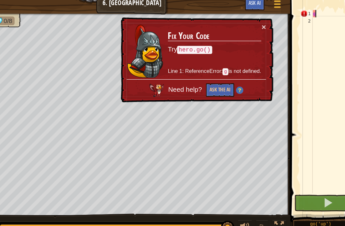
click at [251, 24] on button "×" at bounding box center [253, 27] width 4 height 7
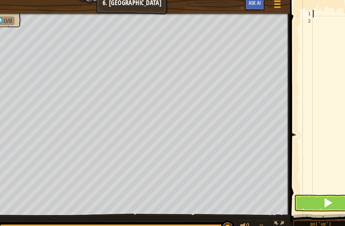
type textarea "g"
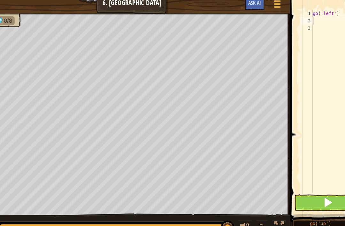
click at [281, 175] on button at bounding box center [308, 181] width 59 height 15
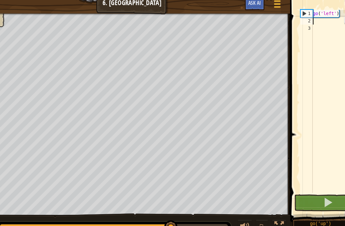
click at [294, 20] on div "go ( 'left' )" at bounding box center [314, 99] width 41 height 172
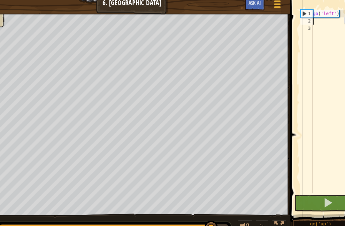
type textarea "g"
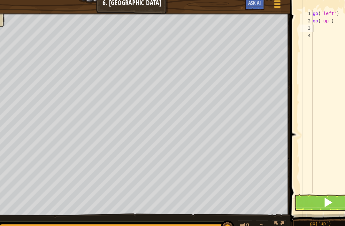
click at [279, 180] on button at bounding box center [308, 181] width 59 height 15
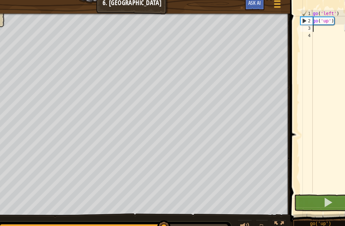
click at [294, 26] on div "go ( 'left' ) go ( 'up' )" at bounding box center [314, 99] width 41 height 172
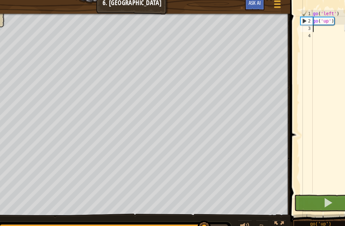
type textarea "g"
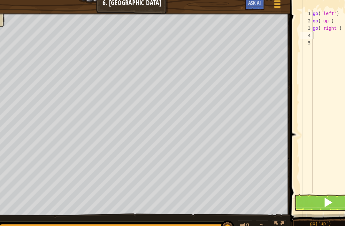
click at [281, 175] on button at bounding box center [308, 181] width 59 height 15
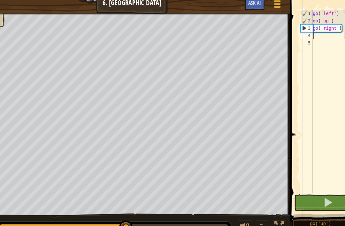
click at [294, 31] on div "go ( 'left' ) go ( 'up' ) go ( 'right' )" at bounding box center [314, 99] width 41 height 172
type textarea "g"
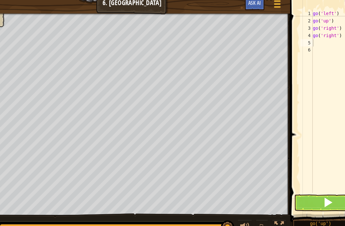
click at [279, 174] on button at bounding box center [308, 181] width 59 height 15
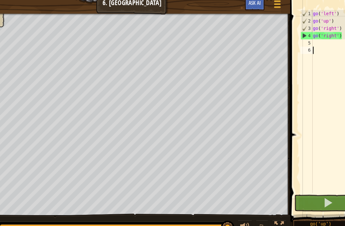
type textarea "g"
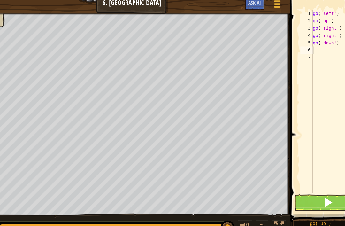
click at [280, 178] on button at bounding box center [308, 181] width 59 height 15
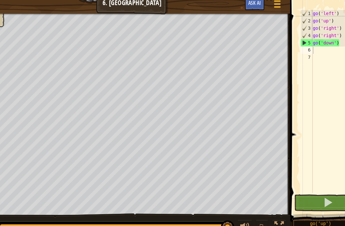
click at [304, 176] on span at bounding box center [308, 180] width 9 height 9
click at [279, 178] on button at bounding box center [308, 181] width 59 height 15
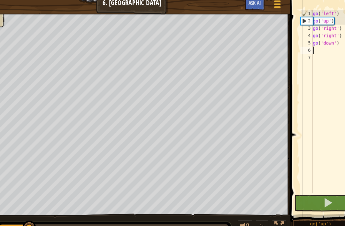
type textarea "g"
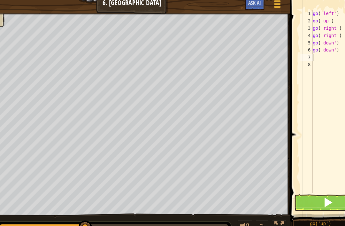
click at [304, 176] on span at bounding box center [308, 180] width 9 height 9
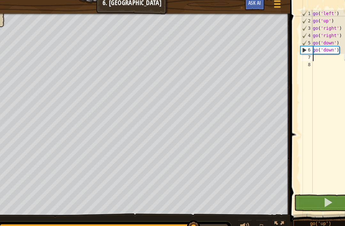
click at [304, 176] on span at bounding box center [308, 180] width 9 height 9
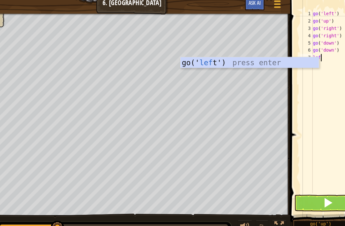
type textarea "left"
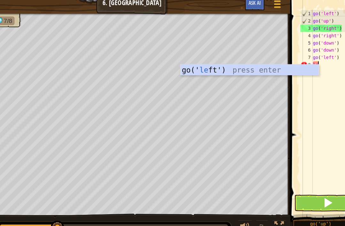
scroll to position [3, 0]
type textarea "l"
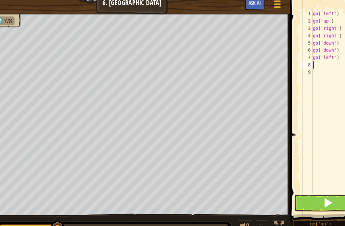
type textarea "g"
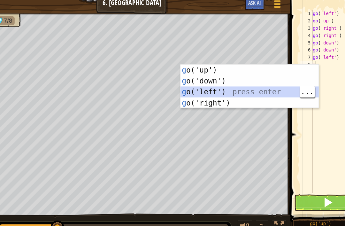
click at [213, 83] on div "g o('up') press enter g o('down') press enter g o('left') press enter g o('righ…" at bounding box center [240, 88] width 121 height 57
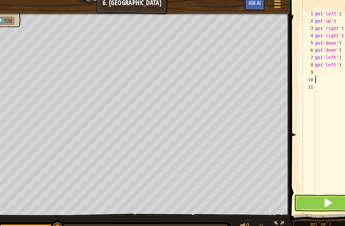
click at [285, 64] on div "9" at bounding box center [291, 67] width 13 height 6
type textarea "g"
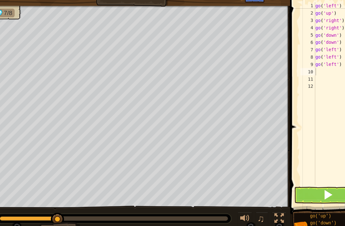
click at [279, 174] on button at bounding box center [308, 181] width 59 height 15
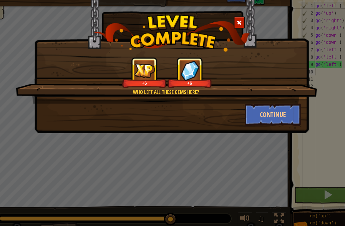
click at [236, 102] on button "Continue" at bounding box center [260, 110] width 49 height 19
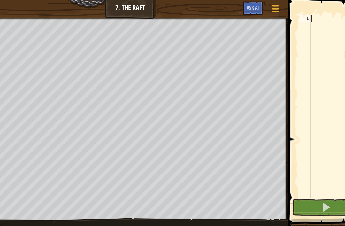
click at [304, 177] on span at bounding box center [308, 180] width 9 height 9
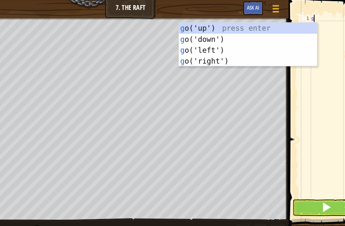
scroll to position [3, 0]
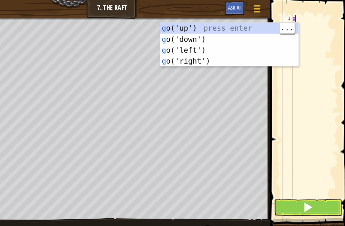
type textarea "g"
click at [279, 182] on button at bounding box center [308, 181] width 59 height 15
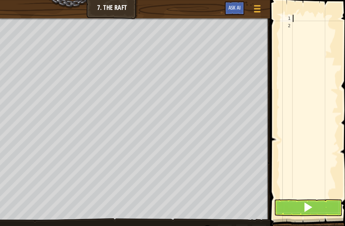
type textarea "g"
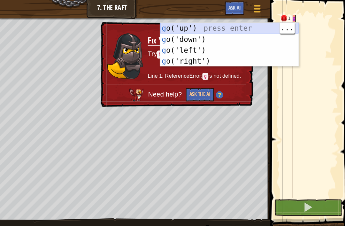
click at [202, 23] on div "g o('up') press enter g o('down') press enter g o('left') press enter g o('righ…" at bounding box center [240, 48] width 121 height 57
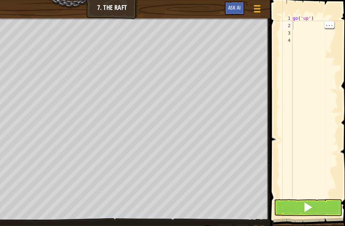
click at [279, 186] on button at bounding box center [308, 181] width 59 height 15
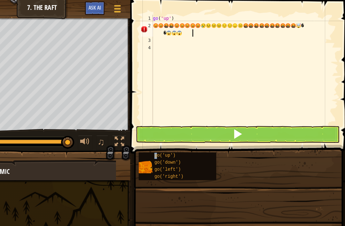
scroll to position [5, 11]
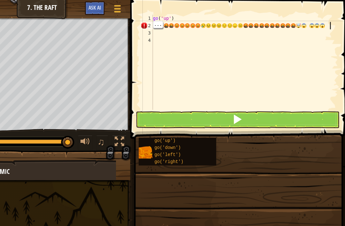
click at [253, 105] on button at bounding box center [248, 104] width 178 height 15
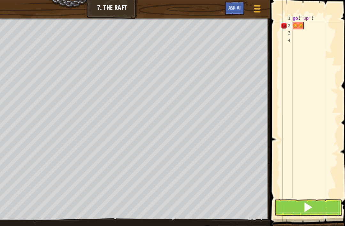
type textarea "😡"
click at [282, 182] on button at bounding box center [308, 181] width 59 height 15
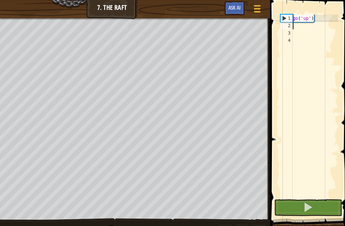
scroll to position [3, 0]
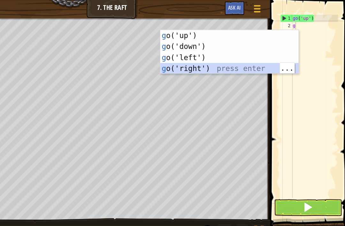
click at [282, 181] on button at bounding box center [308, 181] width 59 height 15
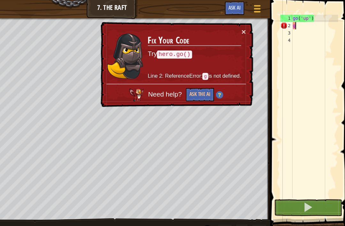
type textarea "gg"
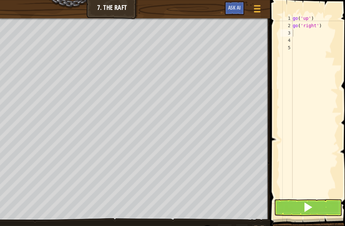
click at [288, 181] on button at bounding box center [308, 181] width 59 height 15
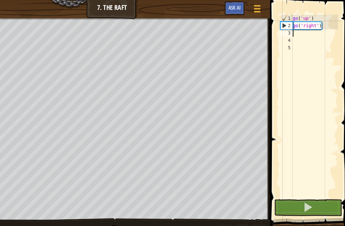
type textarea "g"
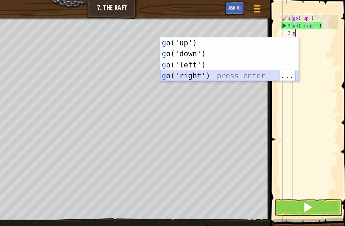
click at [189, 65] on div "g o('up') press enter g o('down') press enter g o('left') press enter g o('righ…" at bounding box center [240, 61] width 121 height 57
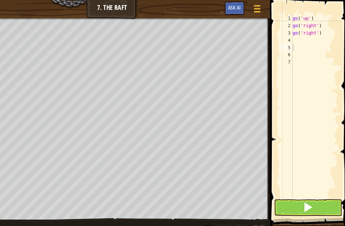
click at [304, 182] on span at bounding box center [308, 180] width 9 height 9
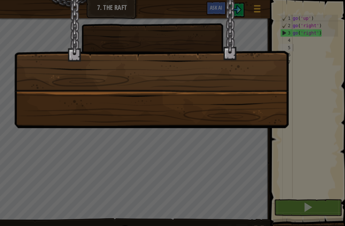
click at [284, 202] on div at bounding box center [172, 113] width 345 height 226
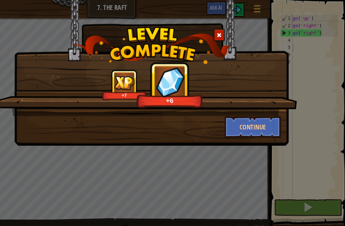
click at [229, 31] on span at bounding box center [231, 30] width 4 height 4
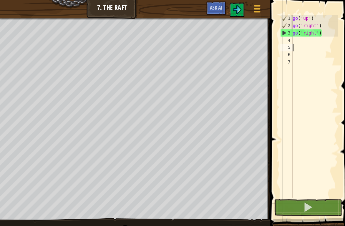
click at [304, 185] on span at bounding box center [308, 180] width 9 height 9
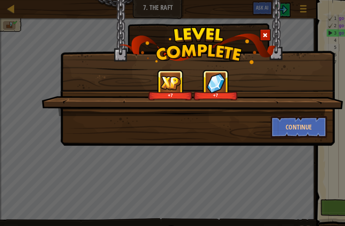
click at [266, 111] on button "Continue" at bounding box center [260, 110] width 49 height 19
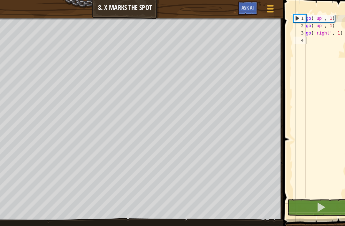
click at [286, 176] on button at bounding box center [308, 181] width 59 height 15
